Goal: Task Accomplishment & Management: Complete application form

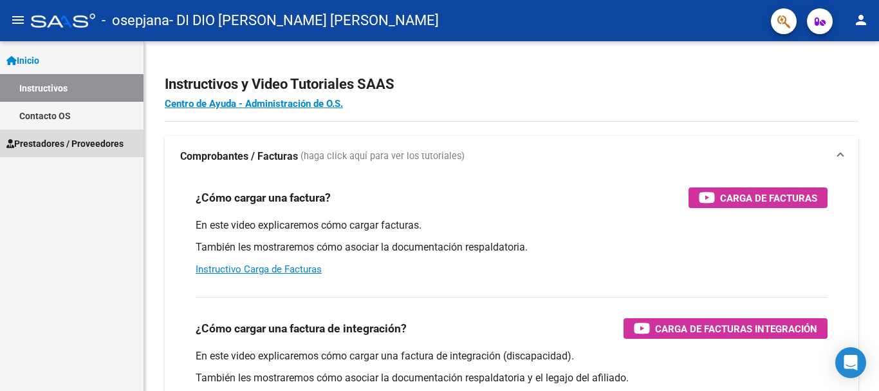
click at [92, 140] on span "Prestadores / Proveedores" at bounding box center [64, 143] width 117 height 14
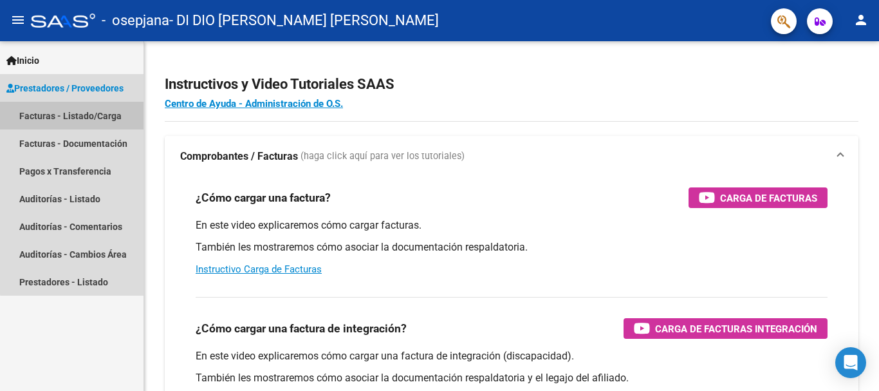
click at [98, 117] on link "Facturas - Listado/Carga" at bounding box center [72, 116] width 144 height 28
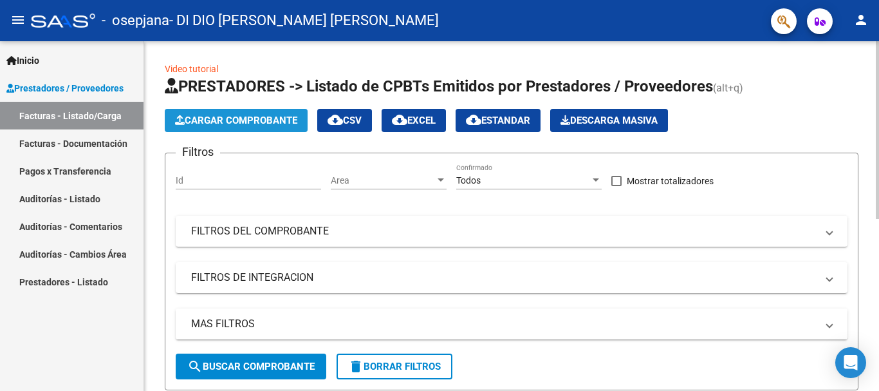
click at [257, 124] on span "Cargar Comprobante" at bounding box center [236, 121] width 122 height 12
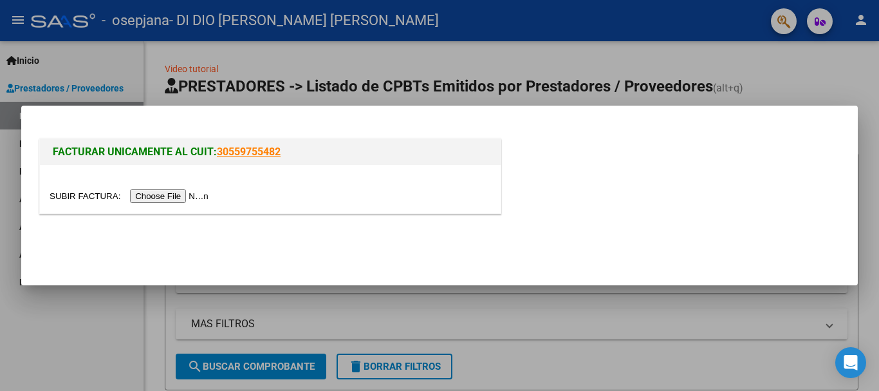
click at [160, 194] on input "file" at bounding box center [131, 196] width 163 height 14
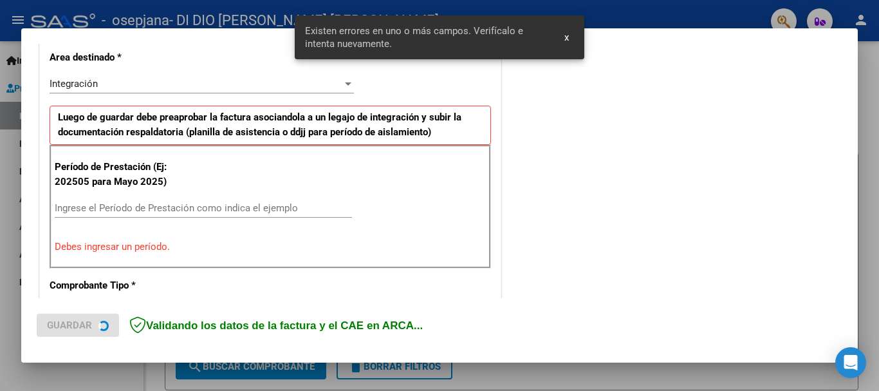
scroll to position [321, 0]
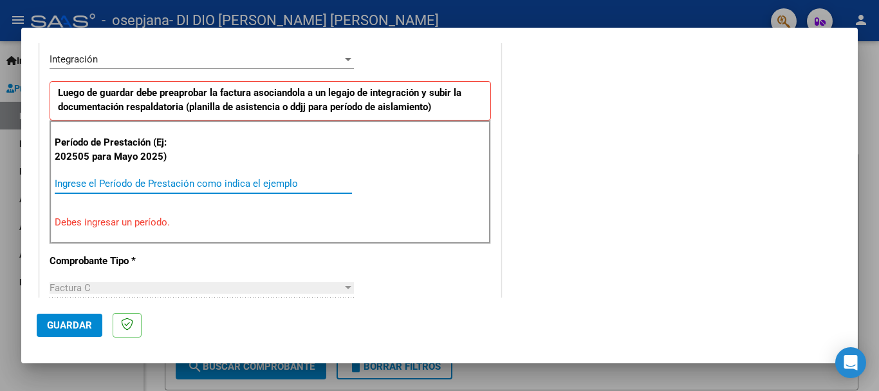
click at [113, 185] on input "Ingrese el Período de Prestación como indica el ejemplo" at bounding box center [203, 184] width 297 height 12
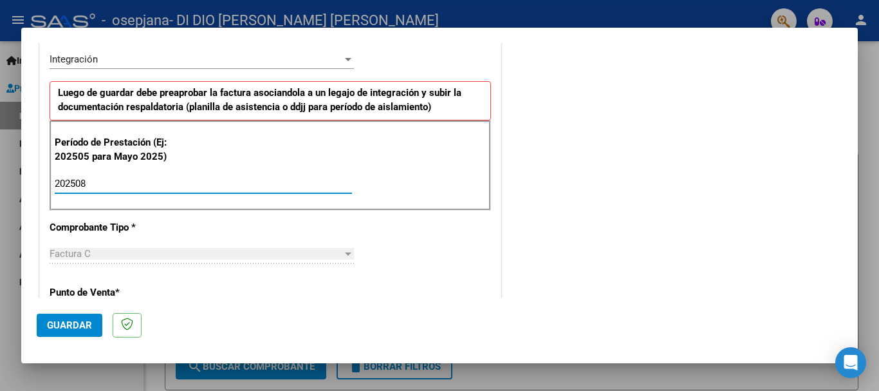
type input "202508"
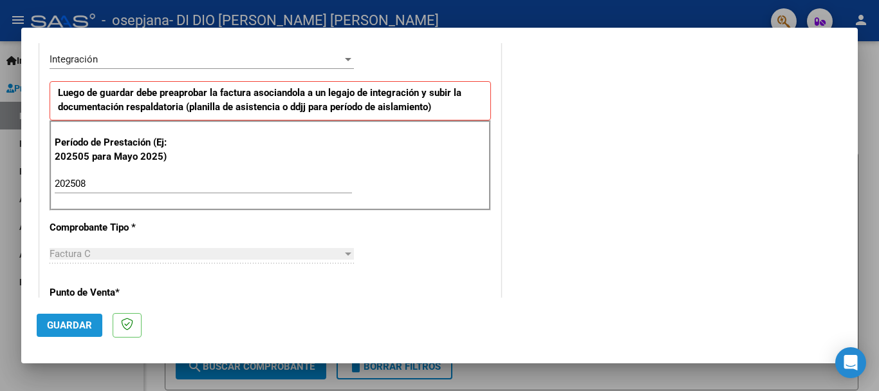
click at [73, 330] on span "Guardar" at bounding box center [69, 325] width 45 height 12
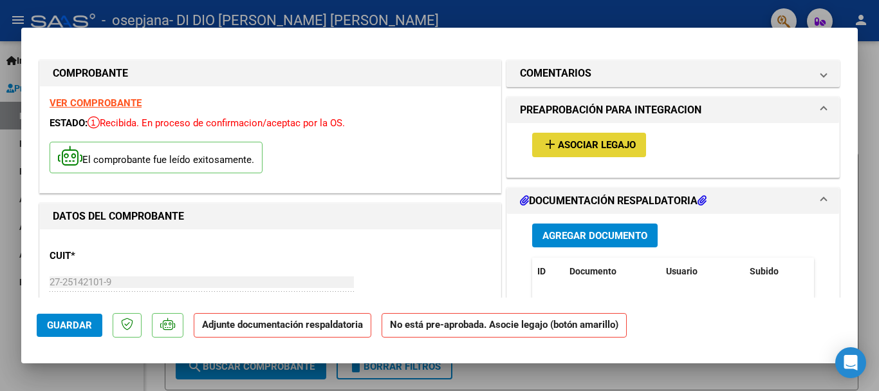
click at [576, 142] on span "Asociar Legajo" at bounding box center [597, 146] width 78 height 12
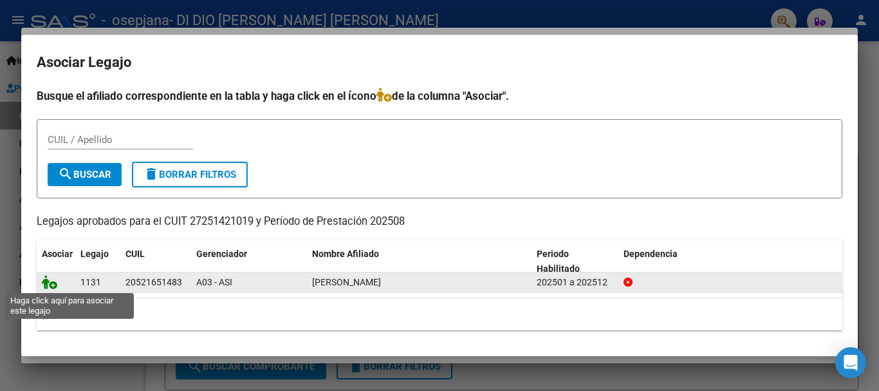
click at [51, 283] on icon at bounding box center [49, 282] width 15 height 14
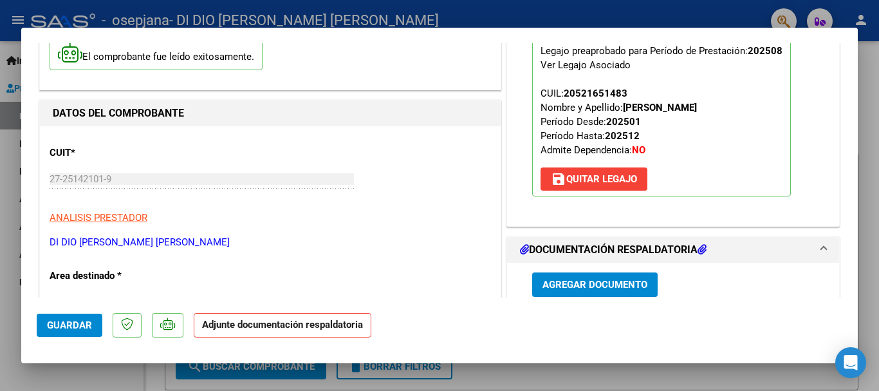
scroll to position [129, 0]
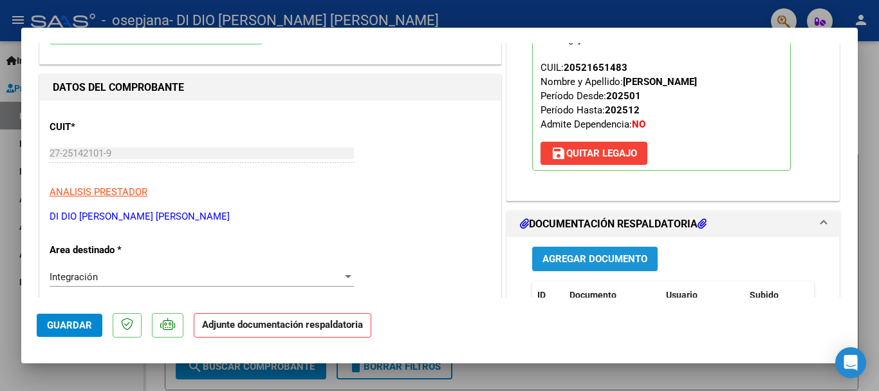
click at [576, 257] on span "Agregar Documento" at bounding box center [595, 260] width 105 height 12
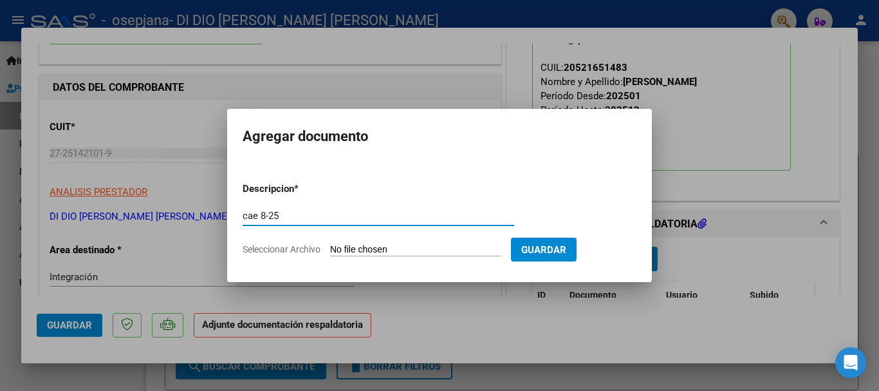
type input "cae 8-25"
click at [379, 250] on input "Seleccionar Archivo" at bounding box center [415, 250] width 171 height 12
type input "C:\fakepath\Natali cae 8-25.pdf"
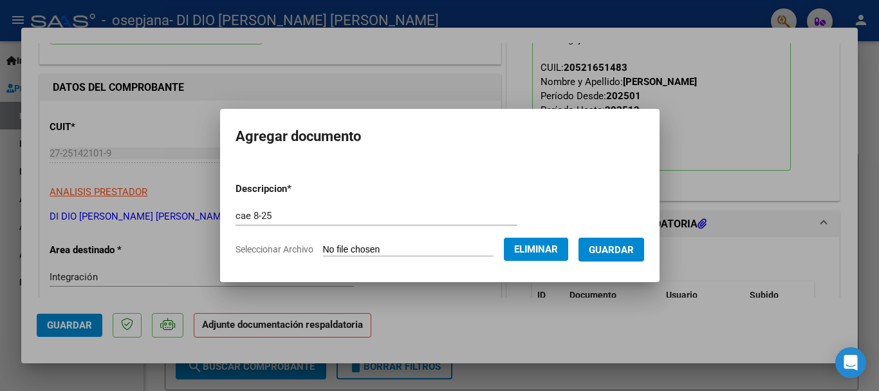
click at [617, 248] on span "Guardar" at bounding box center [611, 250] width 45 height 12
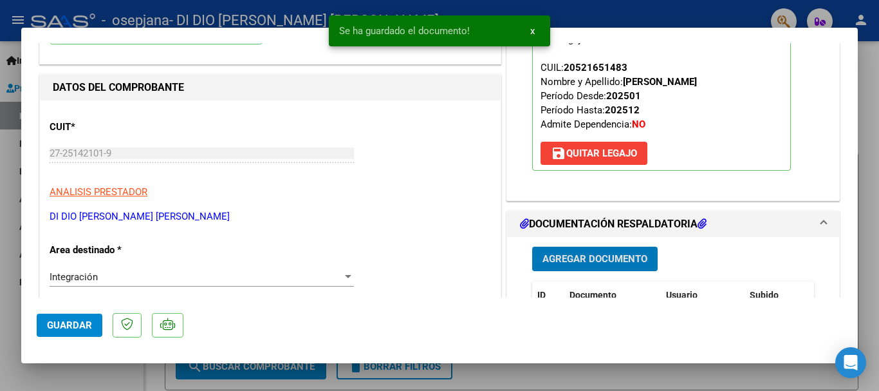
click at [588, 256] on span "Agregar Documento" at bounding box center [595, 260] width 105 height 12
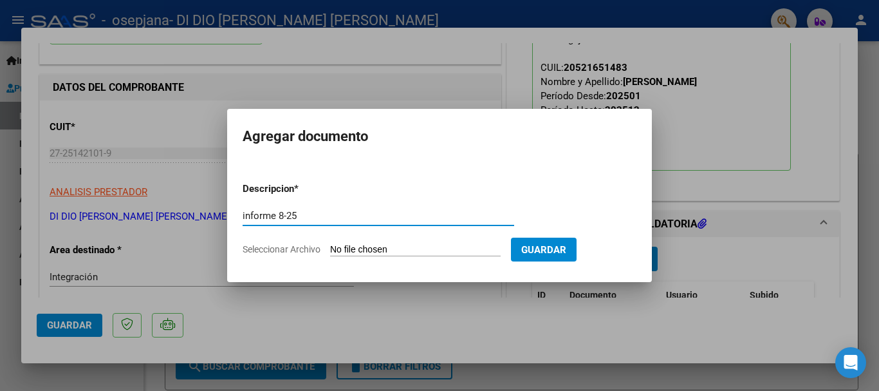
type input "informe 8-25"
click at [429, 250] on input "Seleccionar Archivo" at bounding box center [415, 250] width 171 height 12
type input "C:\fakepath\Natali 8-25 inf.docx"
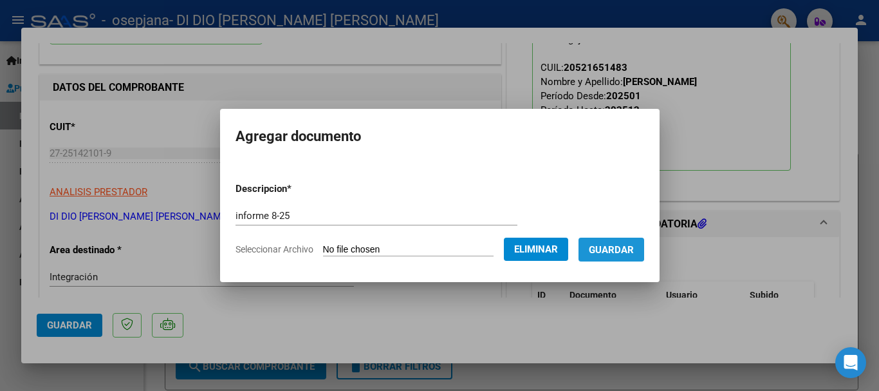
click at [615, 245] on span "Guardar" at bounding box center [611, 250] width 45 height 12
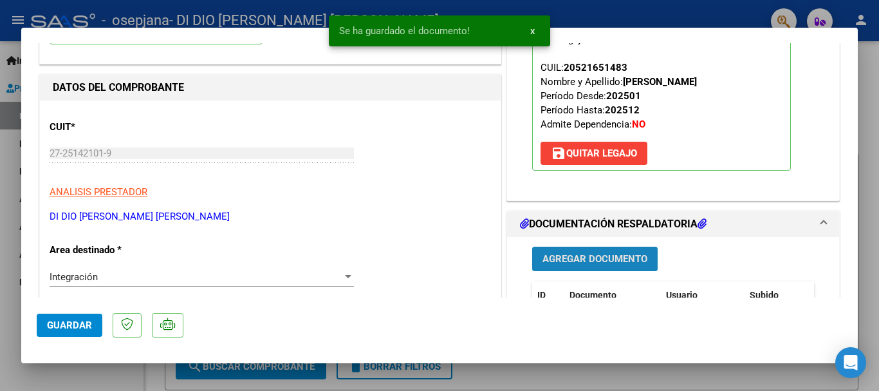
click at [619, 260] on span "Agregar Documento" at bounding box center [595, 260] width 105 height 12
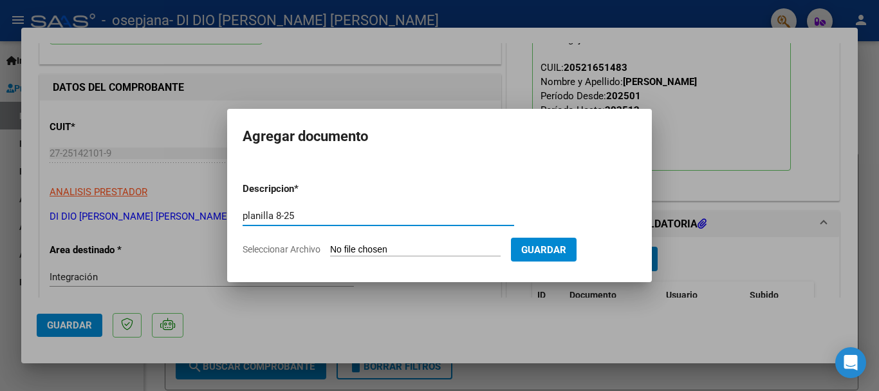
type input "planilla 8-25"
click at [411, 247] on input "Seleccionar Archivo" at bounding box center [415, 250] width 171 height 12
type input "C:\fakepath\Natali pl 8-25.pdf"
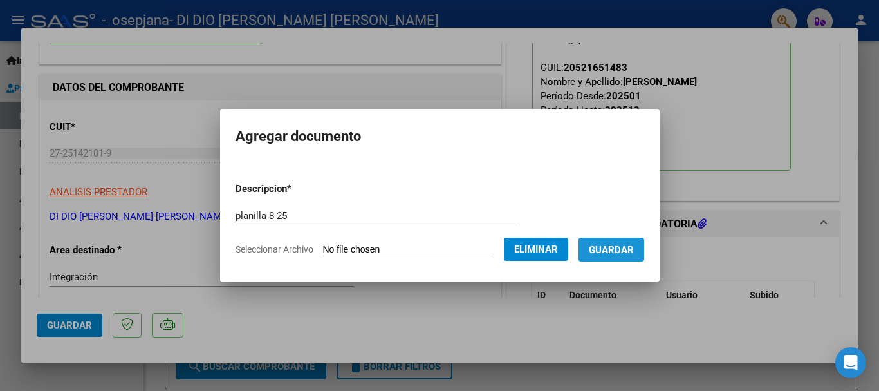
click at [612, 245] on span "Guardar" at bounding box center [611, 250] width 45 height 12
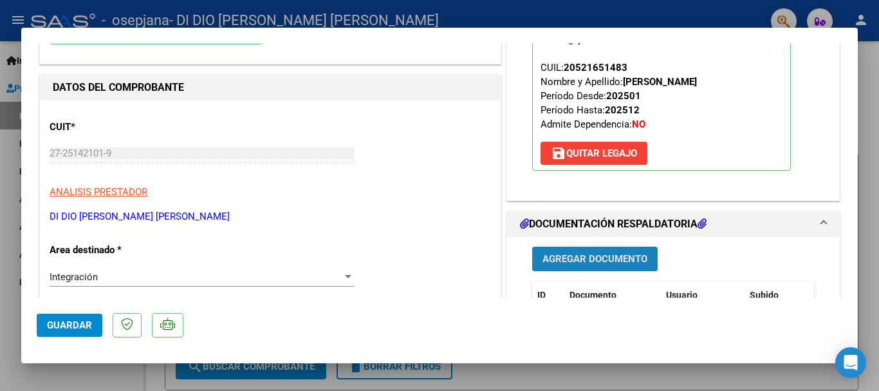
click at [603, 257] on span "Agregar Documento" at bounding box center [595, 260] width 105 height 12
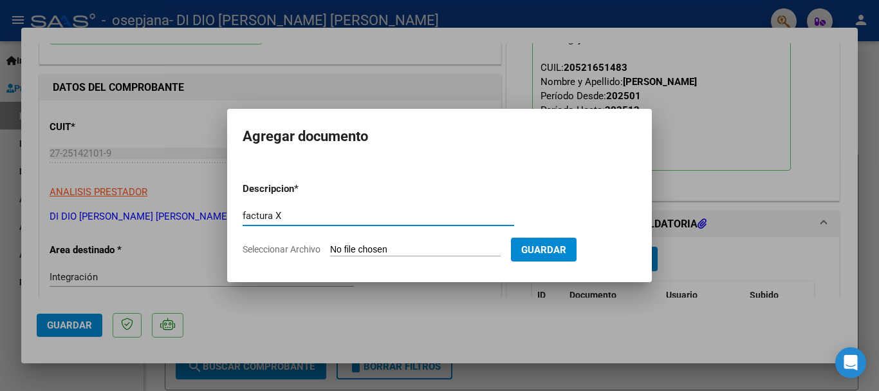
type input "factura X"
click at [377, 247] on input "Seleccionar Archivo" at bounding box center [415, 250] width 171 height 12
type input "C:\fakepath\Natali X.pdf"
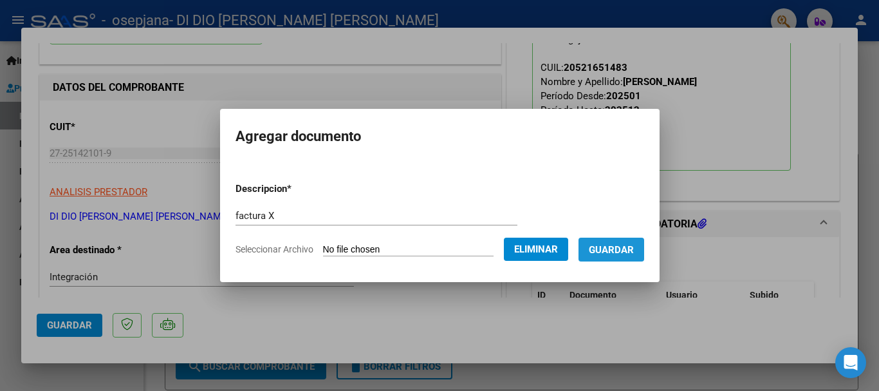
click at [624, 247] on span "Guardar" at bounding box center [611, 250] width 45 height 12
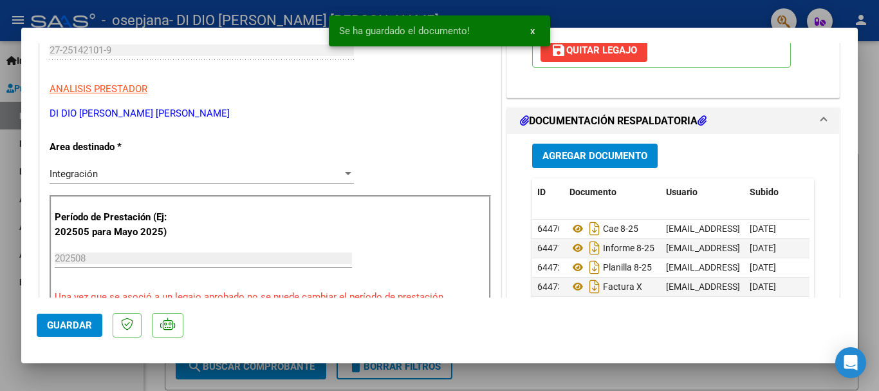
scroll to position [257, 0]
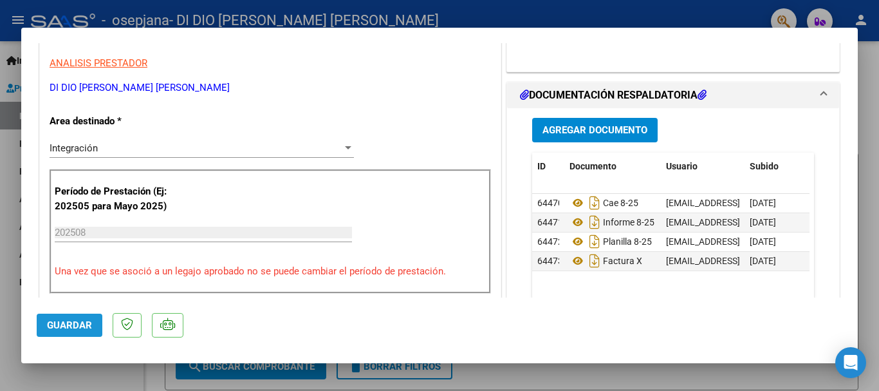
click at [74, 324] on span "Guardar" at bounding box center [69, 325] width 45 height 12
